Goal: Task Accomplishment & Management: Complete application form

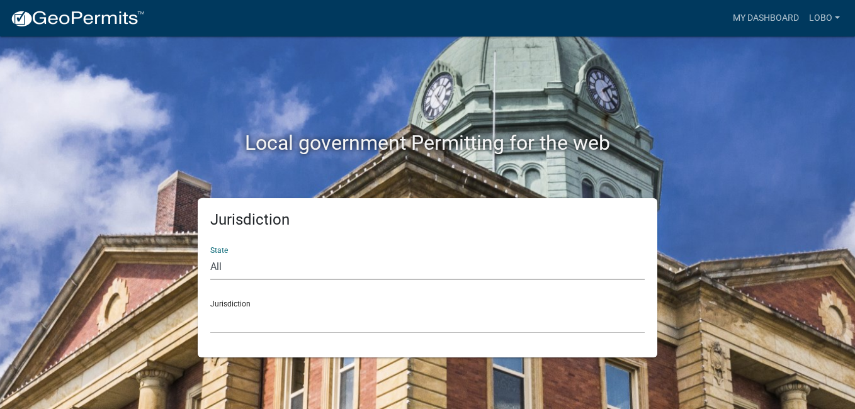
click at [219, 268] on select "All [US_STATE] [US_STATE] [US_STATE] [US_STATE] [US_STATE] [US_STATE] [US_STATE…" at bounding box center [427, 267] width 435 height 26
select select "[US_STATE]"
click at [210, 254] on select "All [US_STATE] [US_STATE] [US_STATE] [US_STATE] [US_STATE] [US_STATE] [US_STATE…" at bounding box center [427, 267] width 435 height 26
click at [227, 304] on div "Jurisdiction City of [GEOGRAPHIC_DATA], [US_STATE] City of [GEOGRAPHIC_DATA], […" at bounding box center [427, 311] width 435 height 43
click at [222, 308] on select "City of [GEOGRAPHIC_DATA], [US_STATE] City of [GEOGRAPHIC_DATA], [US_STATE] Cit…" at bounding box center [427, 321] width 435 height 26
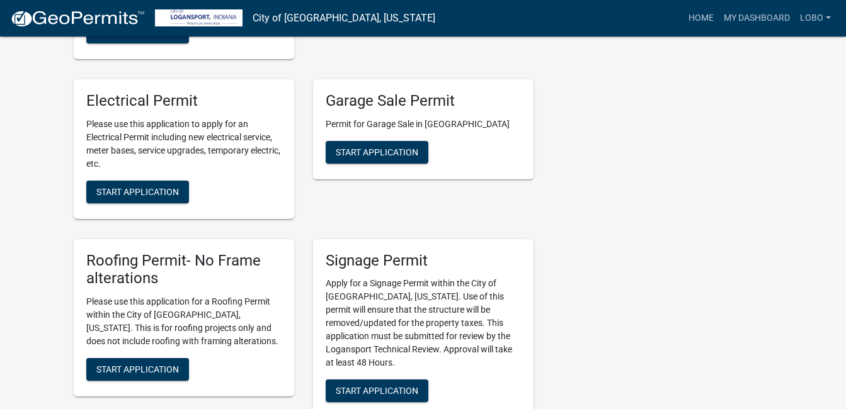
scroll to position [756, 0]
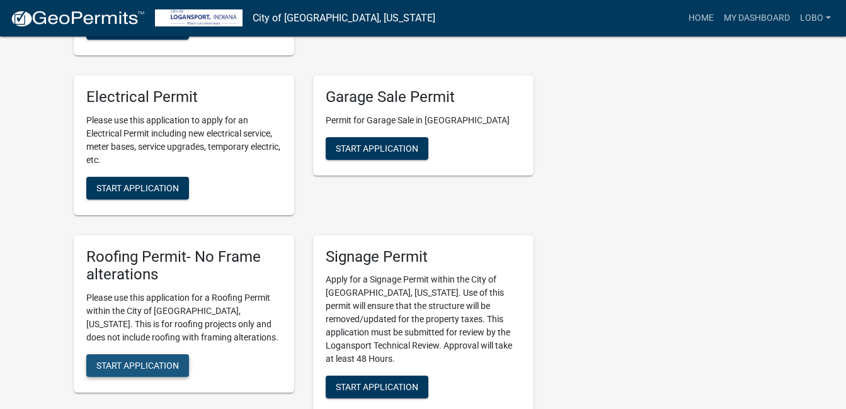
click at [151, 361] on span "Start Application" at bounding box center [137, 366] width 82 height 10
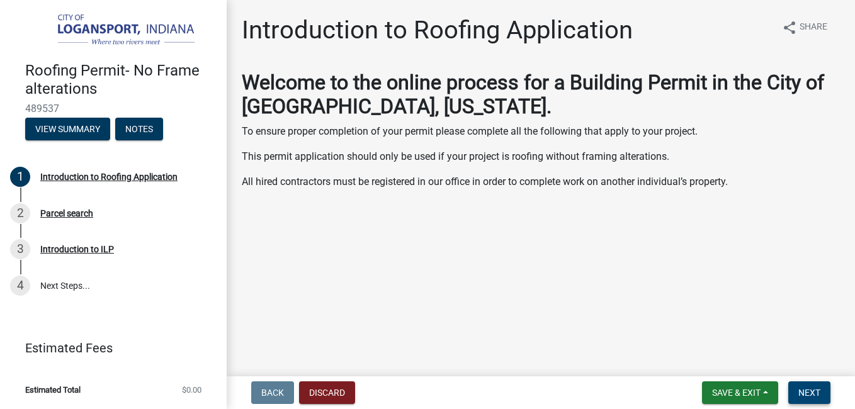
click at [820, 390] on span "Next" at bounding box center [810, 393] width 22 height 10
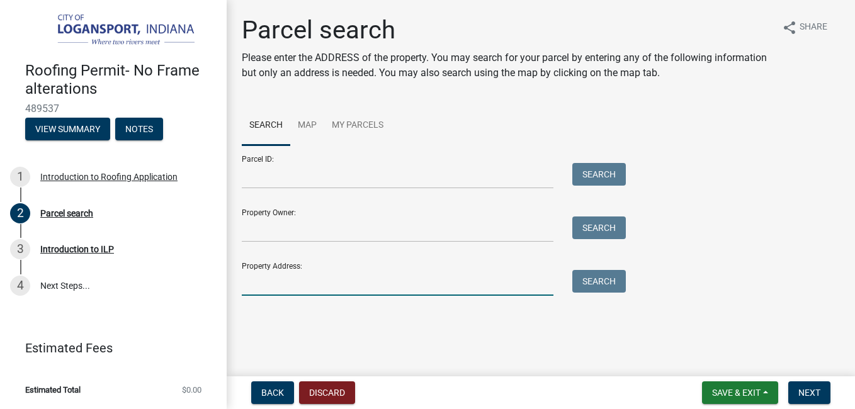
click at [248, 284] on input "Property Address:" at bounding box center [398, 283] width 312 height 26
type input "[STREET_ADDRESS][US_STATE]"
click at [590, 284] on button "Search" at bounding box center [599, 281] width 54 height 23
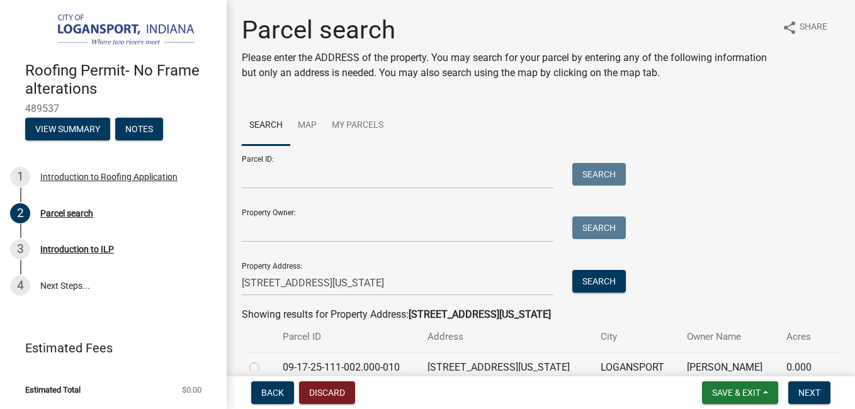
click at [264, 360] on label at bounding box center [264, 360] width 0 height 0
click at [264, 368] on input "radio" at bounding box center [268, 364] width 8 height 8
radio input "true"
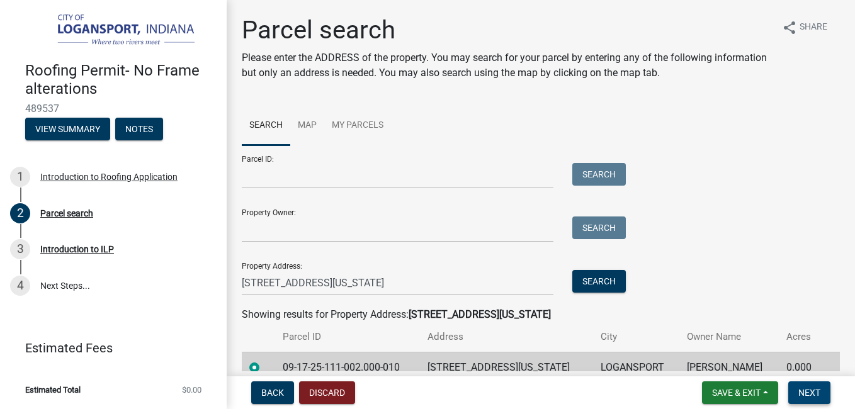
click at [810, 390] on span "Next" at bounding box center [810, 393] width 22 height 10
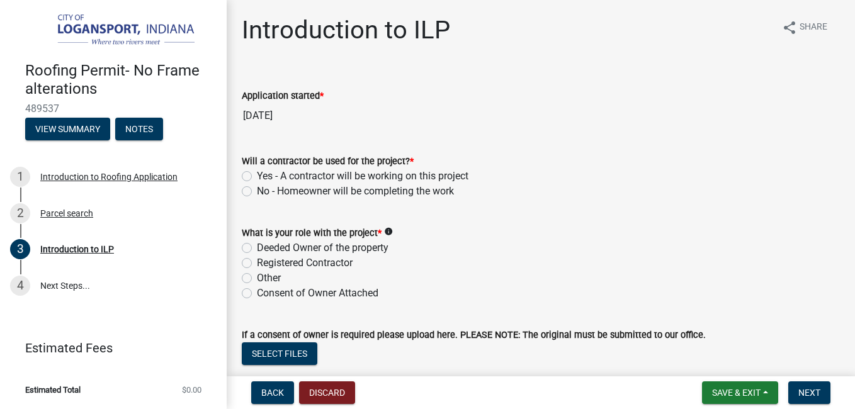
click at [257, 177] on label "Yes - A contractor will be working on this project" at bounding box center [363, 176] width 212 height 15
click at [257, 177] on input "Yes - A contractor will be working on this project" at bounding box center [261, 173] width 8 height 8
radio input "true"
click at [257, 266] on label "Registered Contractor" at bounding box center [305, 263] width 96 height 15
click at [257, 264] on input "Registered Contractor" at bounding box center [261, 260] width 8 height 8
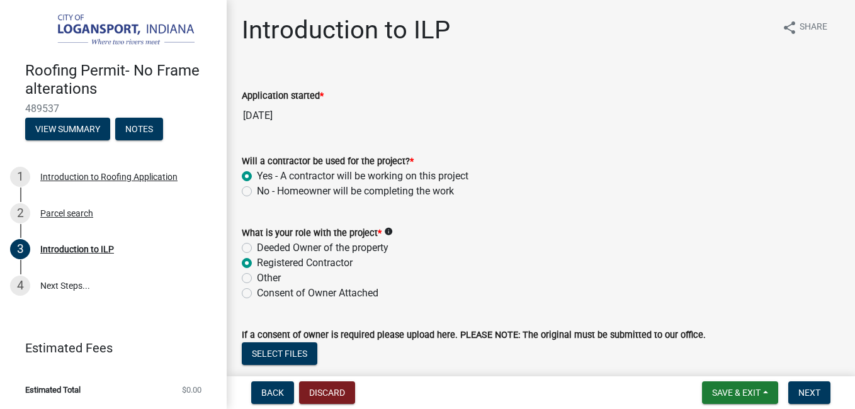
radio input "true"
click at [822, 389] on button "Next" at bounding box center [809, 393] width 42 height 23
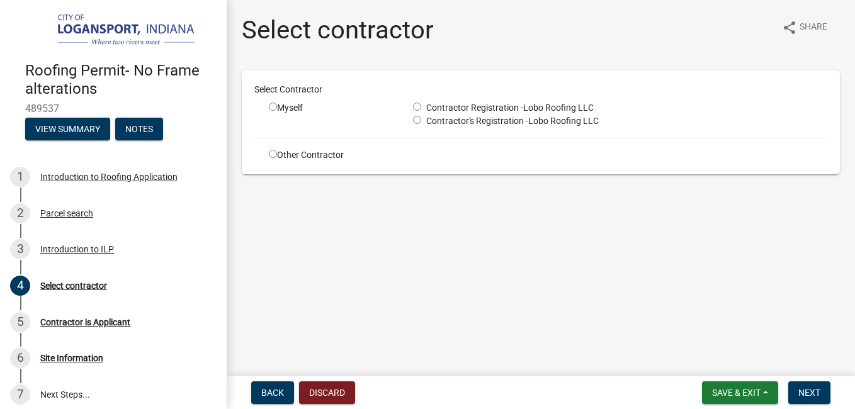
click at [423, 112] on span "Contractor Registration -" at bounding box center [472, 108] width 102 height 10
click at [418, 107] on input "radio" at bounding box center [417, 107] width 8 height 8
radio input "true"
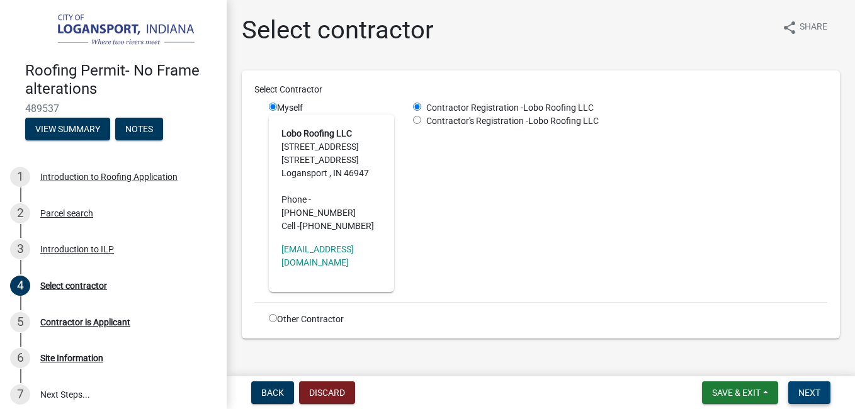
click at [812, 395] on span "Next" at bounding box center [810, 393] width 22 height 10
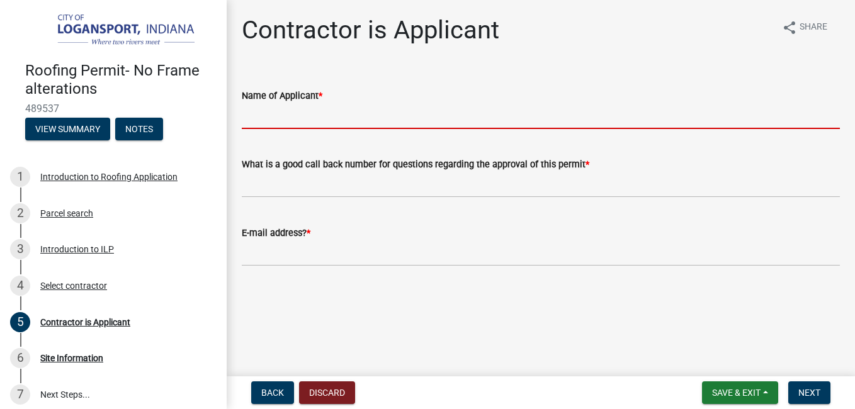
click at [315, 109] on input "Name of Applicant *" at bounding box center [541, 116] width 598 height 26
type input "[PERSON_NAME]"
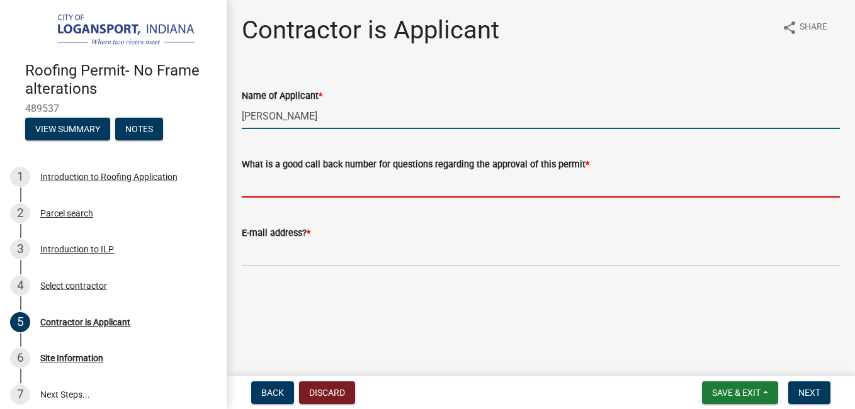
type input "5747212471"
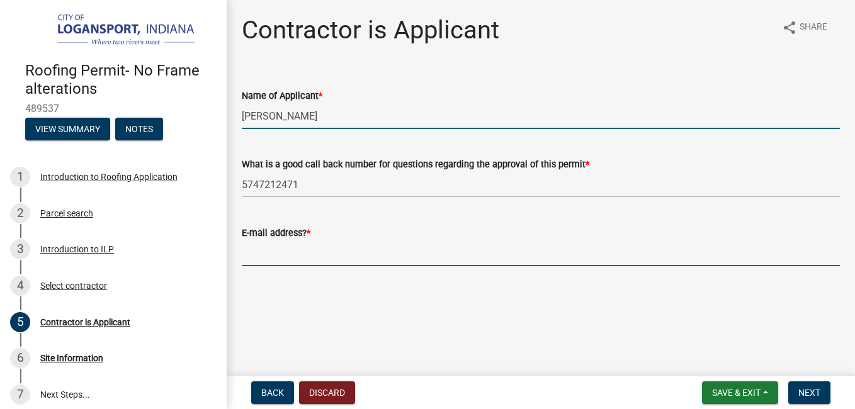
type input "[EMAIL_ADDRESS][DOMAIN_NAME]"
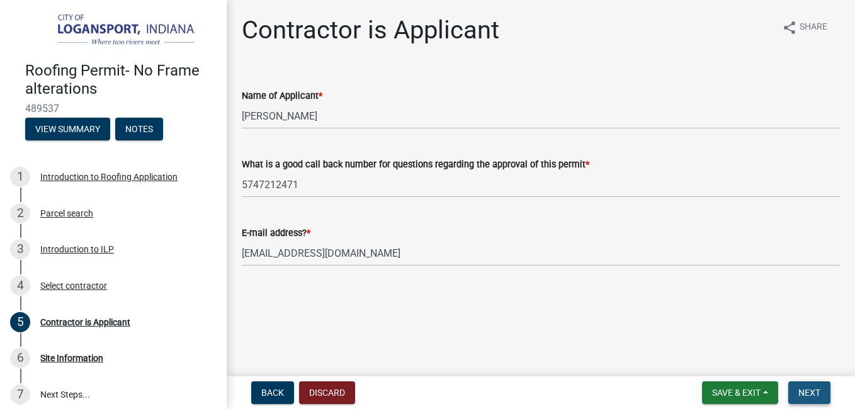
click at [812, 393] on span "Next" at bounding box center [810, 393] width 22 height 10
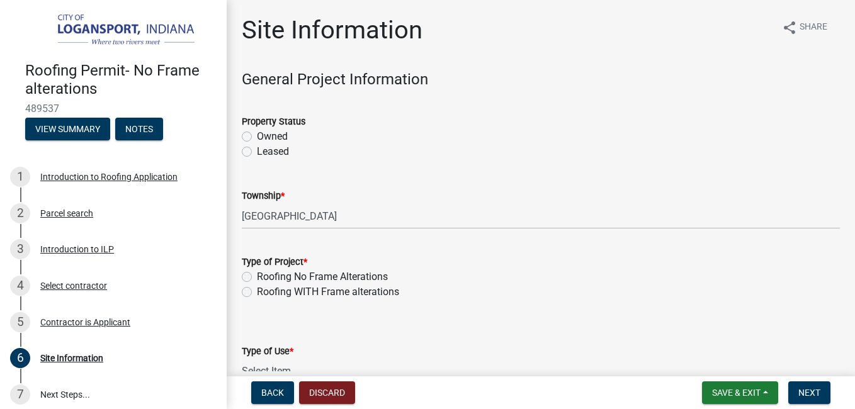
click at [257, 276] on label "Roofing No Frame Alterations" at bounding box center [322, 277] width 131 height 15
click at [257, 276] on input "Roofing No Frame Alterations" at bounding box center [261, 274] width 8 height 8
radio input "true"
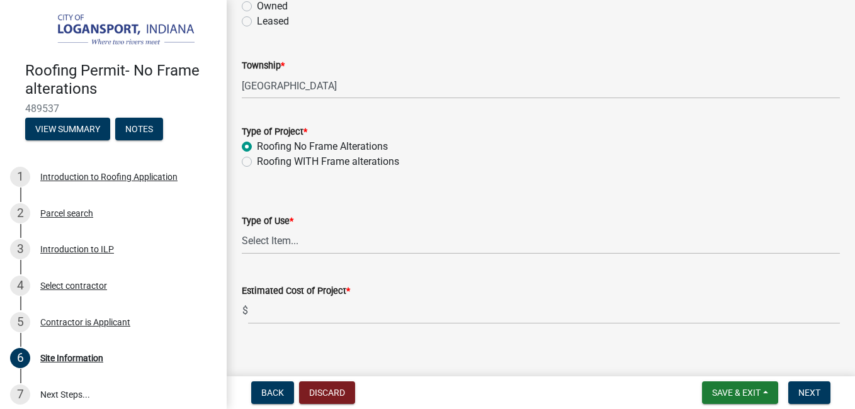
scroll to position [144, 0]
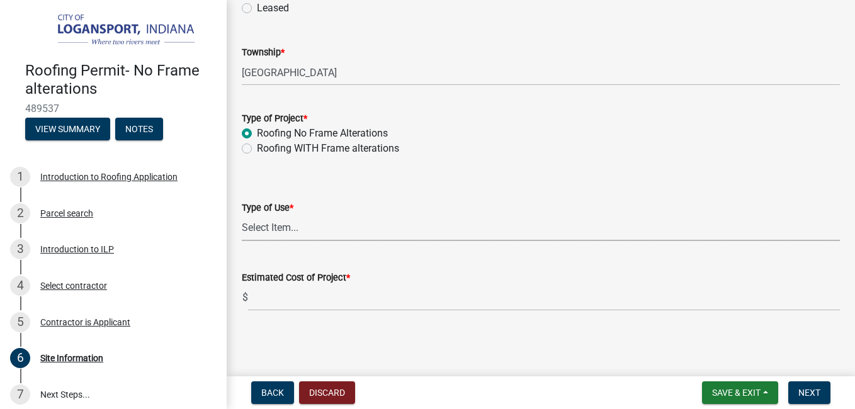
click at [296, 227] on select "Select Item... Residential Commercial/Industrial Agricultural Public/Semi Public" at bounding box center [541, 228] width 598 height 26
click at [242, 215] on select "Select Item... Residential Commercial/Industrial Agricultural Public/Semi Public" at bounding box center [541, 228] width 598 height 26
select select "62802869-e470-474a-8a4c-8dbe1ccdd5ac"
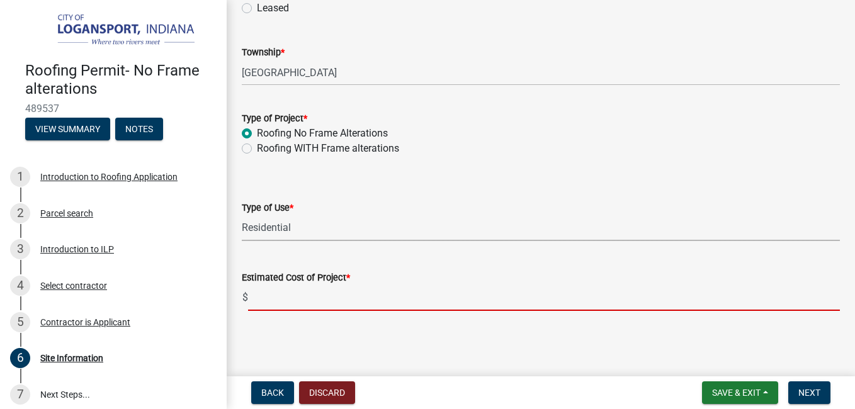
click at [282, 296] on input "text" at bounding box center [544, 298] width 592 height 26
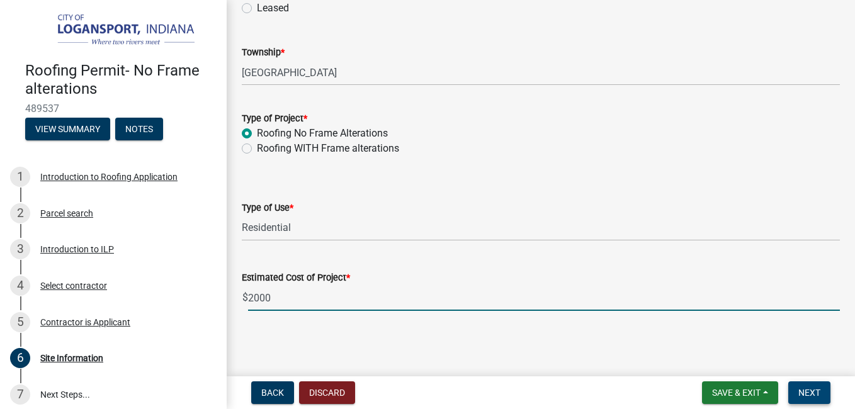
type input "2000"
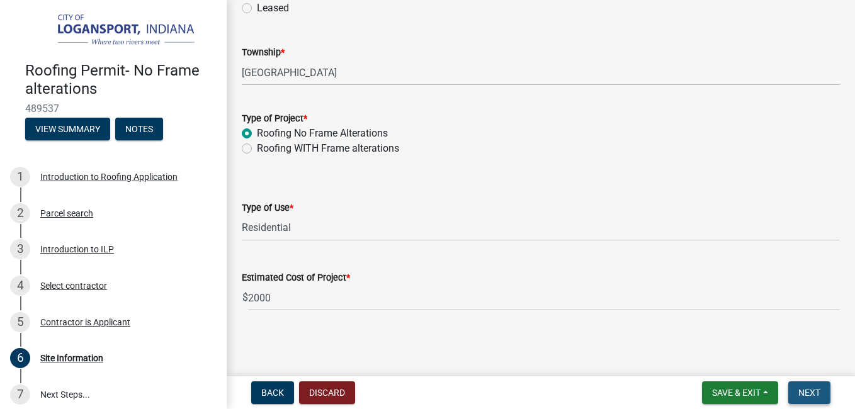
click at [803, 388] on span "Next" at bounding box center [810, 393] width 22 height 10
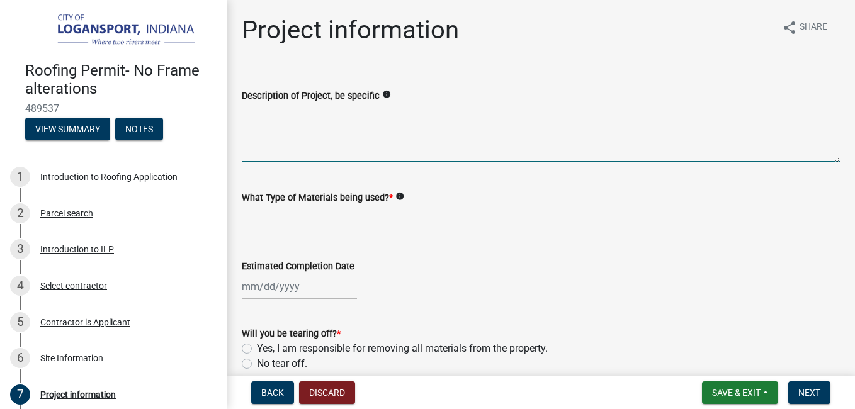
click at [258, 140] on textarea "Description of Project, be specific" at bounding box center [541, 132] width 598 height 59
click at [336, 114] on textarea "tear off and Reroof" at bounding box center [541, 132] width 598 height 59
type textarea "tear off and Reroof"
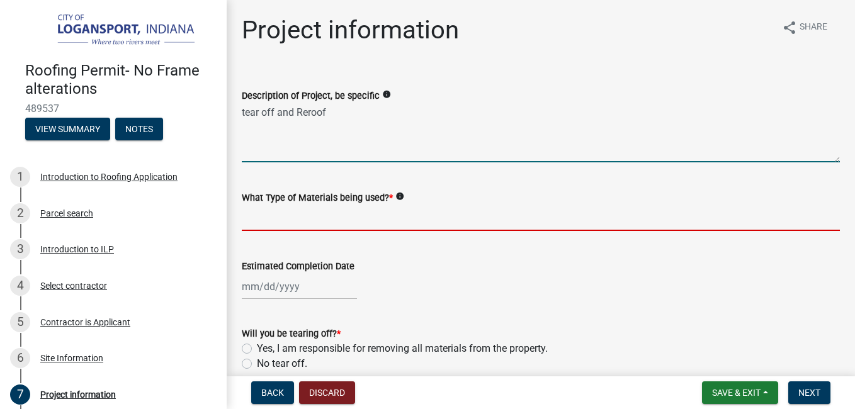
click at [312, 215] on input "What Type of Materials being used? *" at bounding box center [541, 218] width 598 height 26
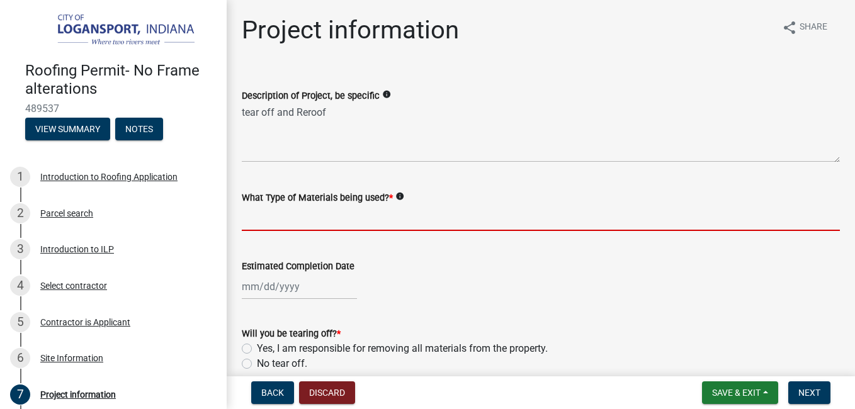
type input "Synthetic felt underlayment and 30 yr dimensional shingles."
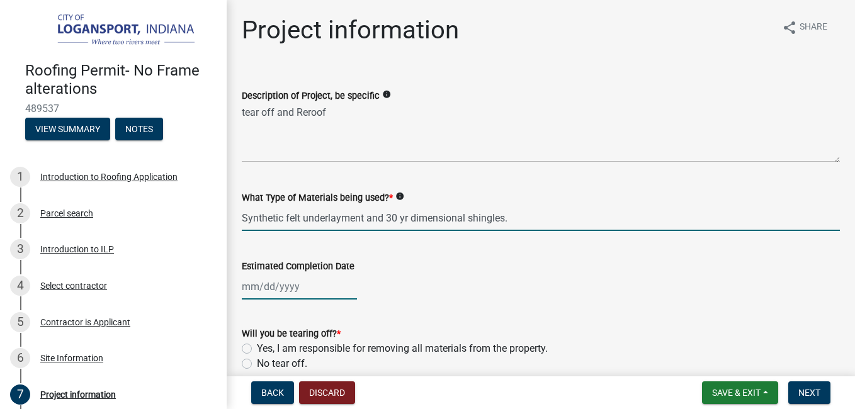
type input "[DATE]"
select select "10"
select select "2025"
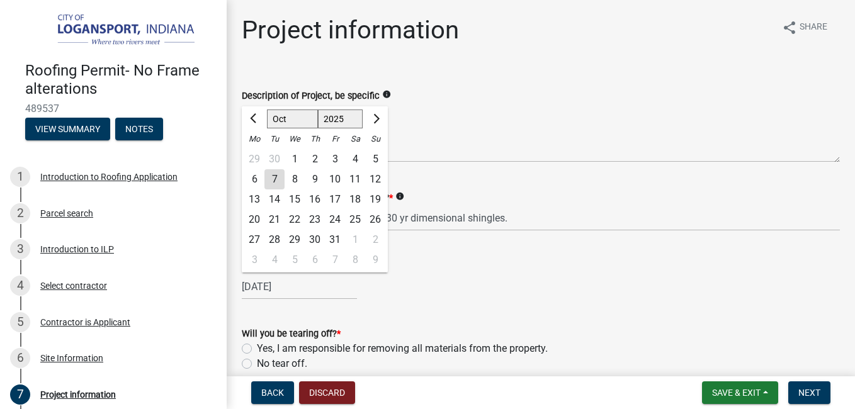
click at [344, 264] on div "7" at bounding box center [335, 260] width 20 height 20
type input "[DATE]"
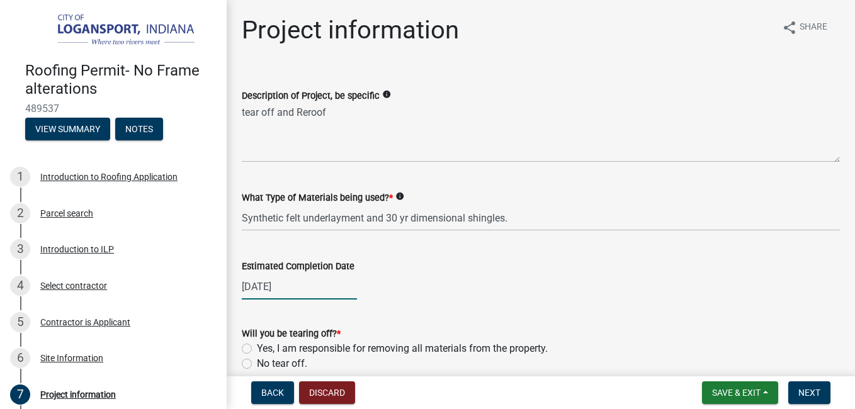
click at [267, 288] on div "[DATE]" at bounding box center [299, 287] width 115 height 26
select select "11"
select select "2025"
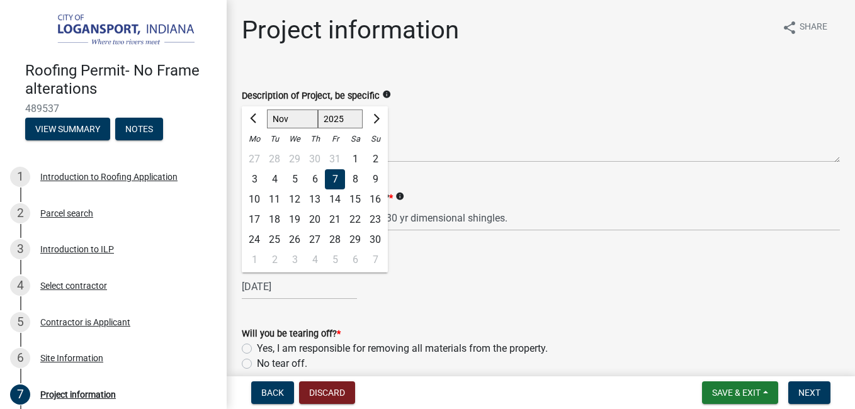
click at [356, 178] on div "8" at bounding box center [355, 179] width 20 height 20
type input "[DATE]"
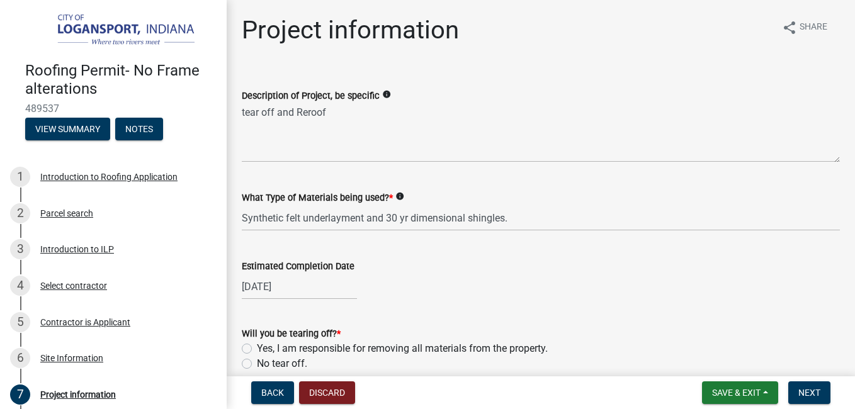
click at [257, 349] on label "Yes, I am responsible for removing all materials from the property." at bounding box center [402, 348] width 291 height 15
click at [257, 349] on input "Yes, I am responsible for removing all materials from the property." at bounding box center [261, 345] width 8 height 8
radio input "true"
click at [802, 396] on span "Next" at bounding box center [810, 393] width 22 height 10
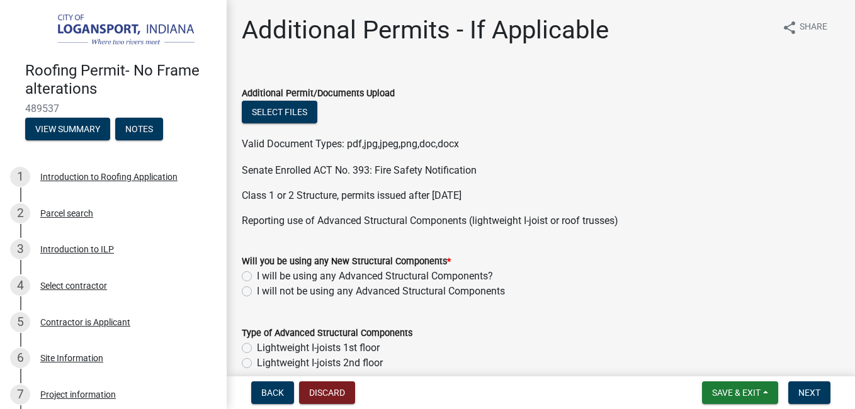
click at [257, 292] on label "I will not be using any Advanced Structural Components" at bounding box center [381, 291] width 248 height 15
click at [257, 292] on input "I will not be using any Advanced Structural Components" at bounding box center [261, 288] width 8 height 8
radio input "true"
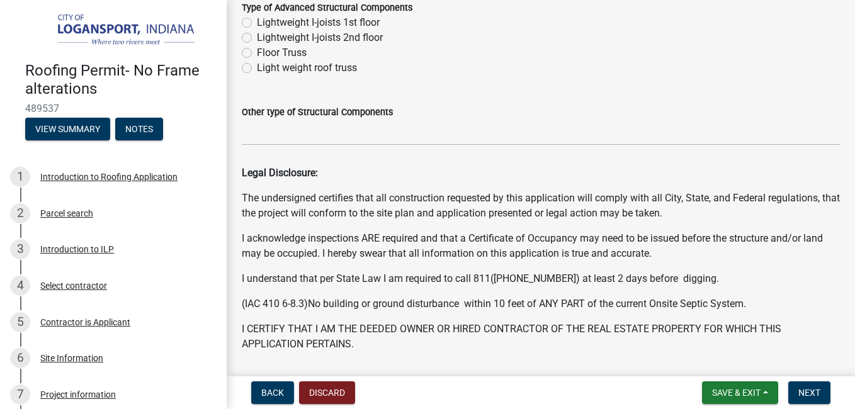
scroll to position [329, 0]
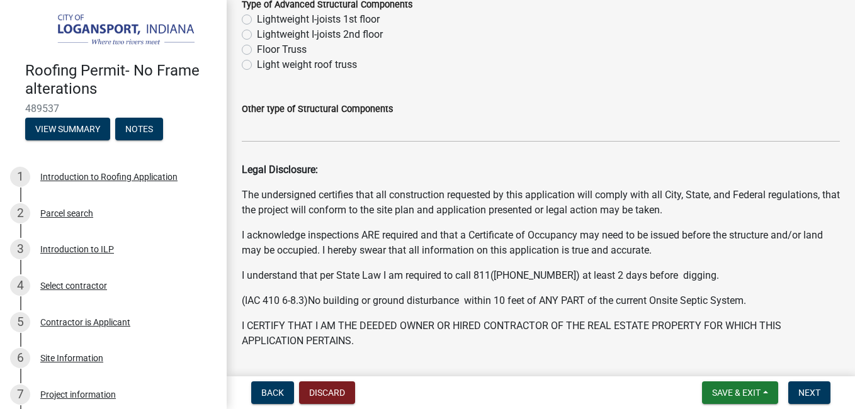
click at [501, 225] on div "Legal Disclosure: The undersigned certifies that all construction requested by …" at bounding box center [541, 268] width 598 height 212
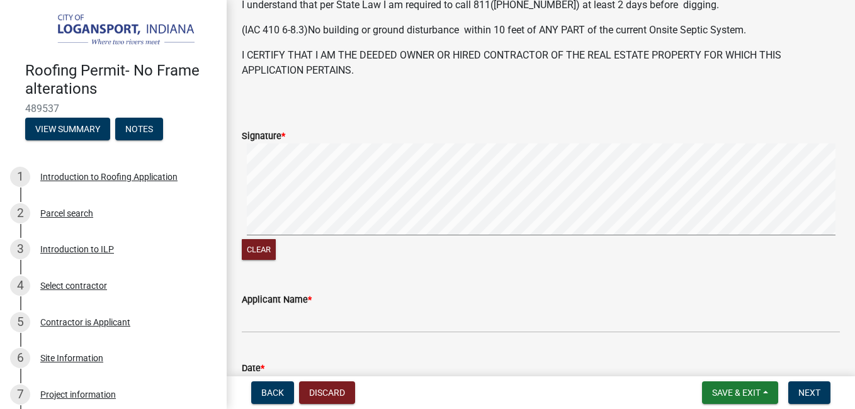
scroll to position [615, 0]
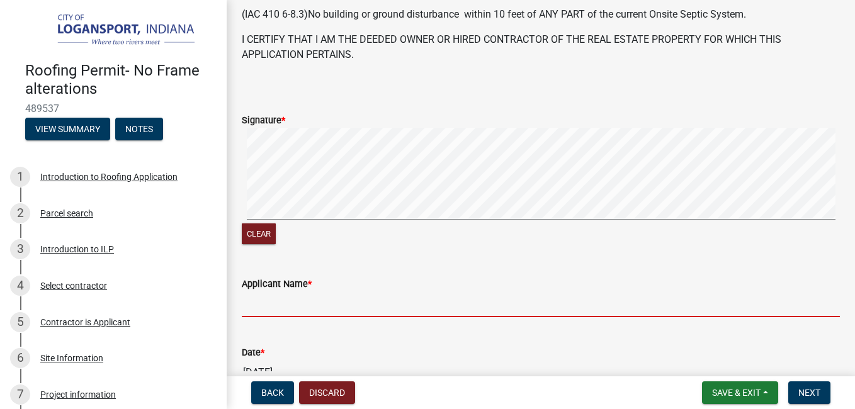
click at [271, 303] on input "Applicant Name *" at bounding box center [541, 305] width 598 height 26
type input "[PERSON_NAME]"
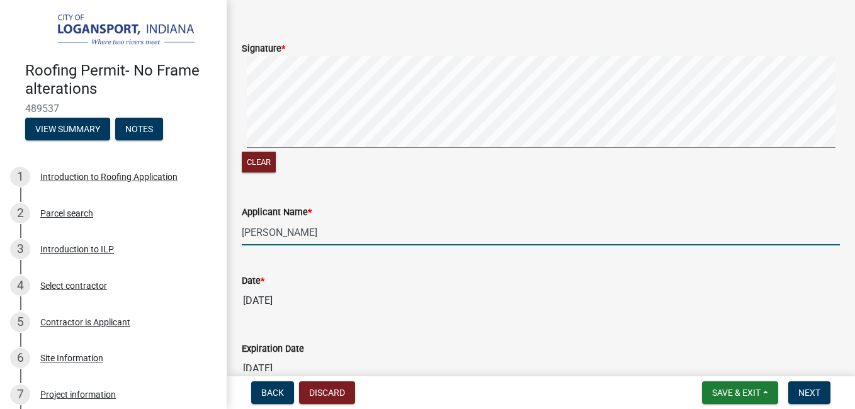
scroll to position [690, 0]
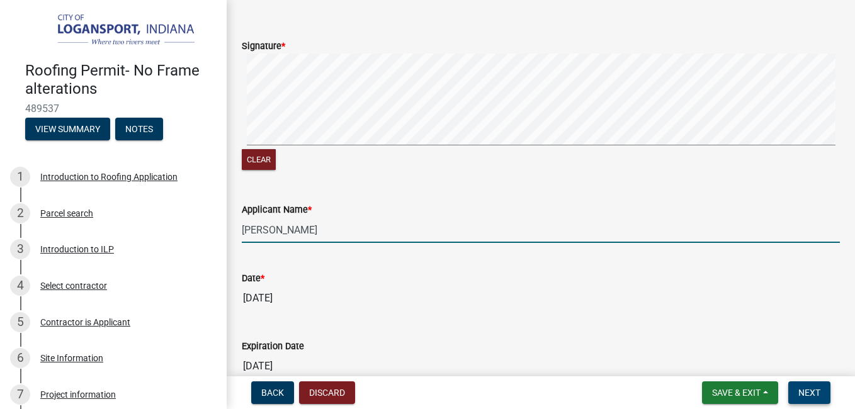
click at [809, 389] on span "Next" at bounding box center [810, 393] width 22 height 10
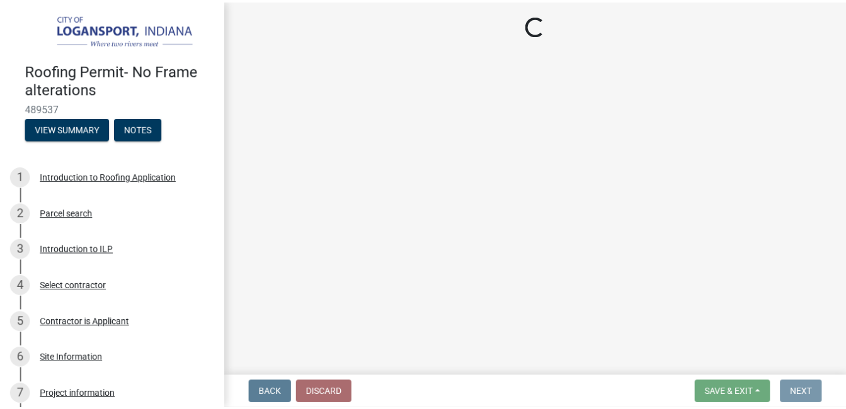
scroll to position [0, 0]
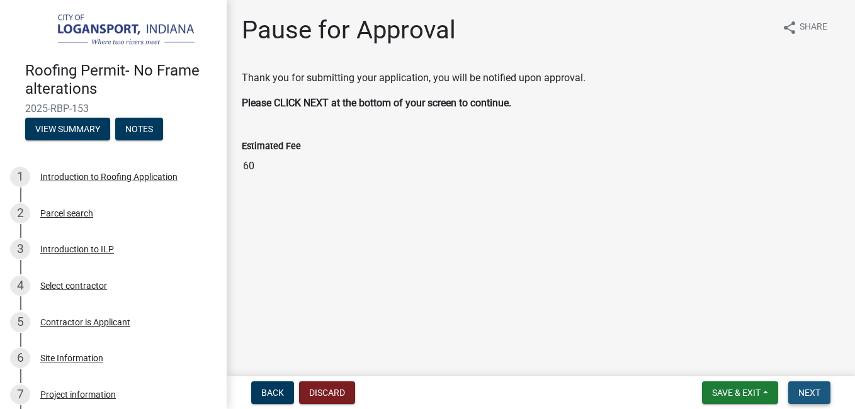
click at [817, 392] on span "Next" at bounding box center [810, 393] width 22 height 10
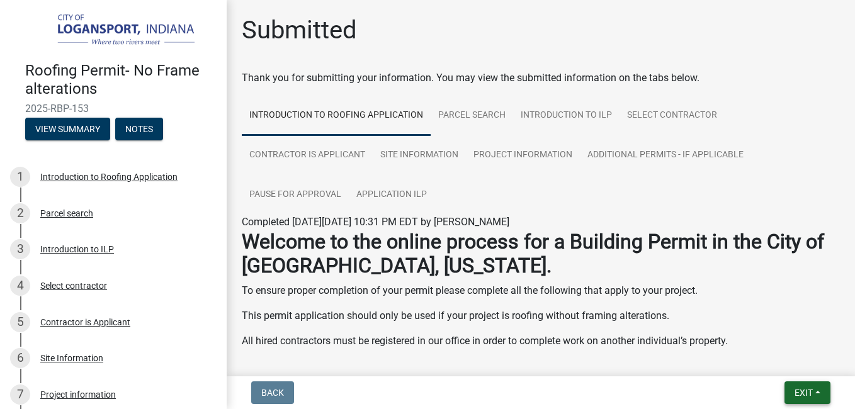
click at [819, 394] on button "Exit" at bounding box center [808, 393] width 46 height 23
click at [768, 363] on button "Save & Exit" at bounding box center [780, 360] width 101 height 30
